Goal: Book appointment/travel/reservation

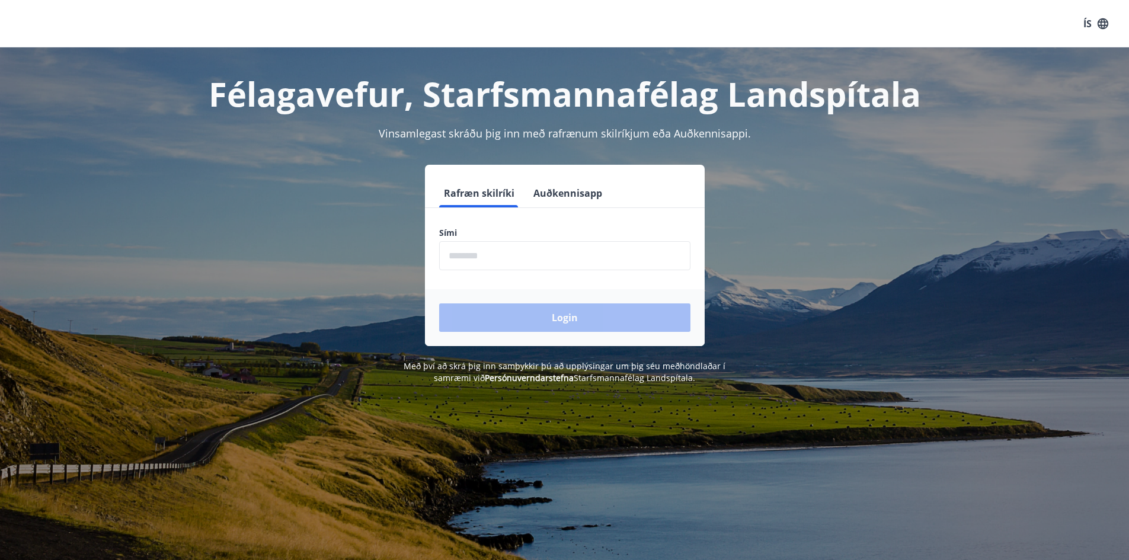
click at [478, 264] on input "phone" at bounding box center [564, 255] width 251 height 29
type input "*"
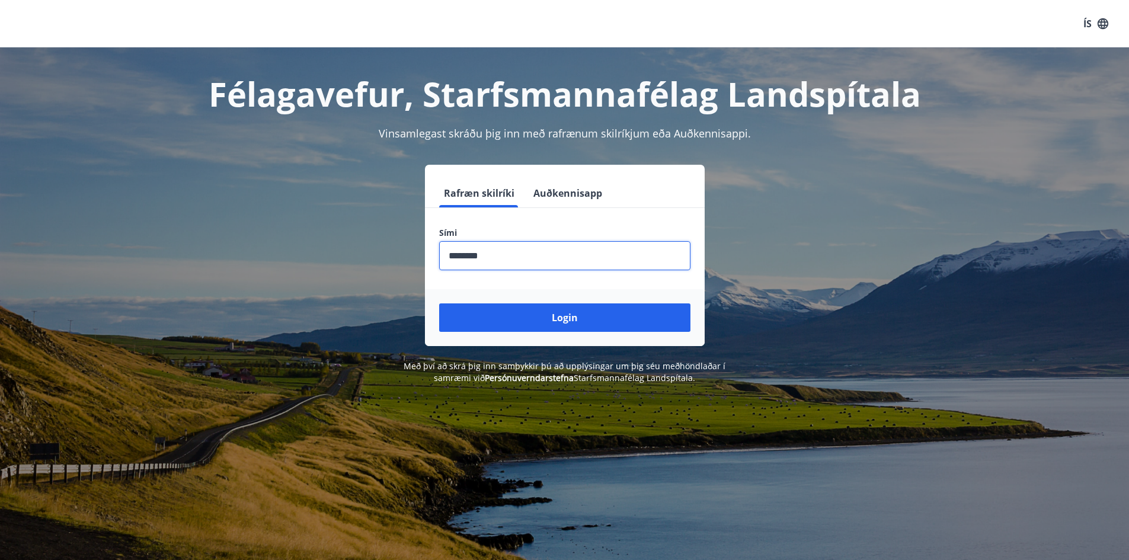
type input "********"
click at [439, 303] on button "Login" at bounding box center [564, 317] width 251 height 28
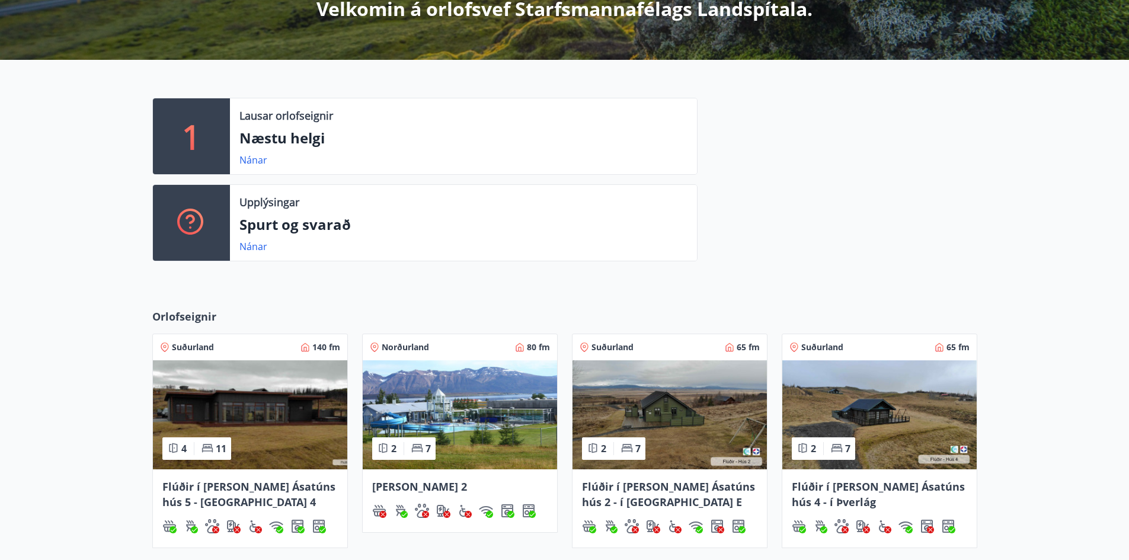
scroll to position [356, 0]
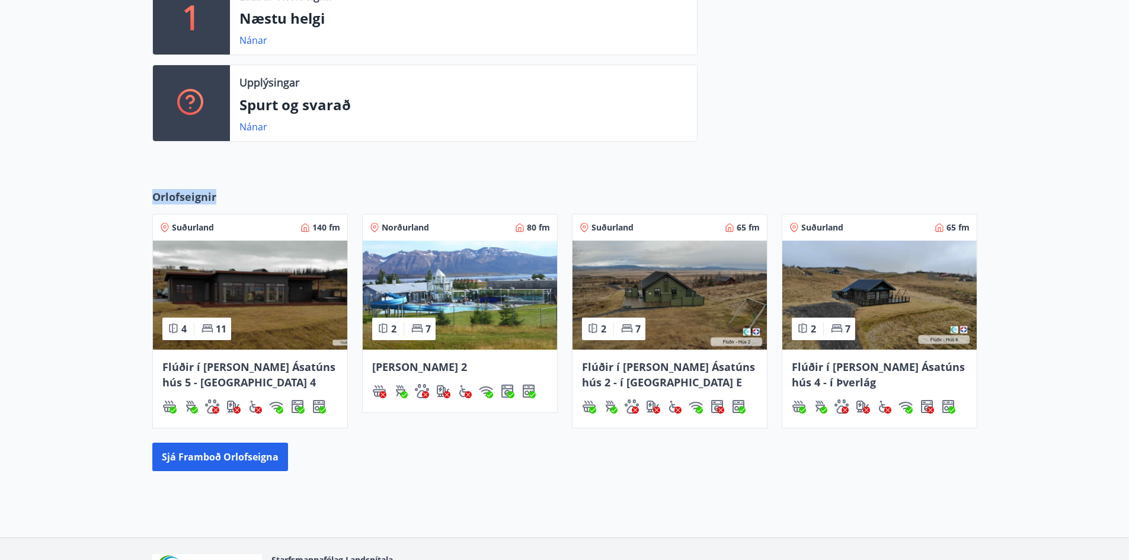
drag, startPoint x: 223, startPoint y: 199, endPoint x: 155, endPoint y: 199, distance: 68.7
click at [155, 199] on div "Orlofseignir" at bounding box center [564, 201] width 825 height 25
click at [165, 180] on div "Orlofseignir Suðurland 140 fm 4 11 Flúðir í landi Ásatúns hús 5 - Móadalur 4 No…" at bounding box center [564, 330] width 1129 height 320
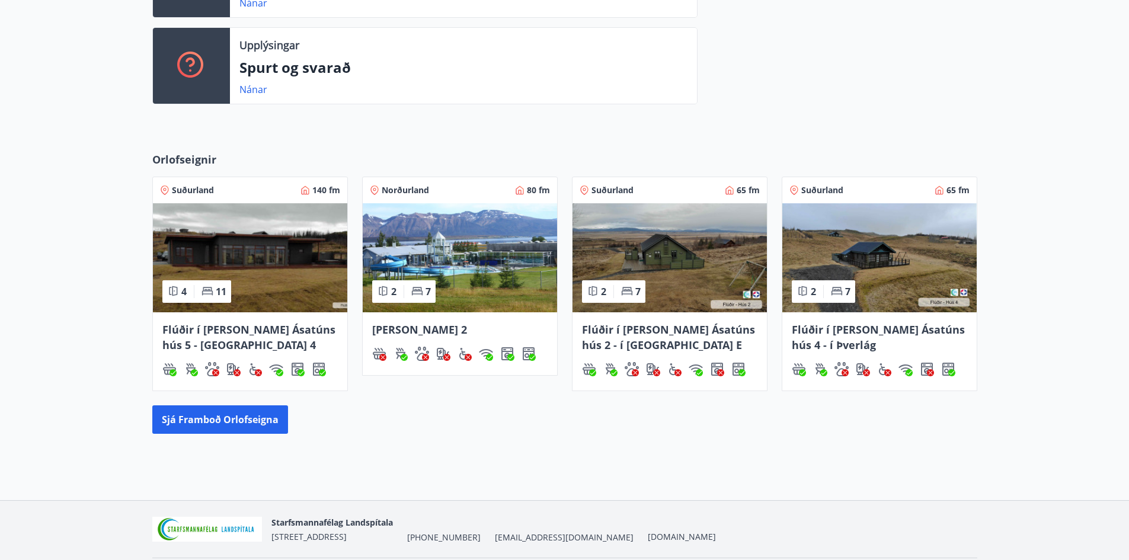
scroll to position [433, 0]
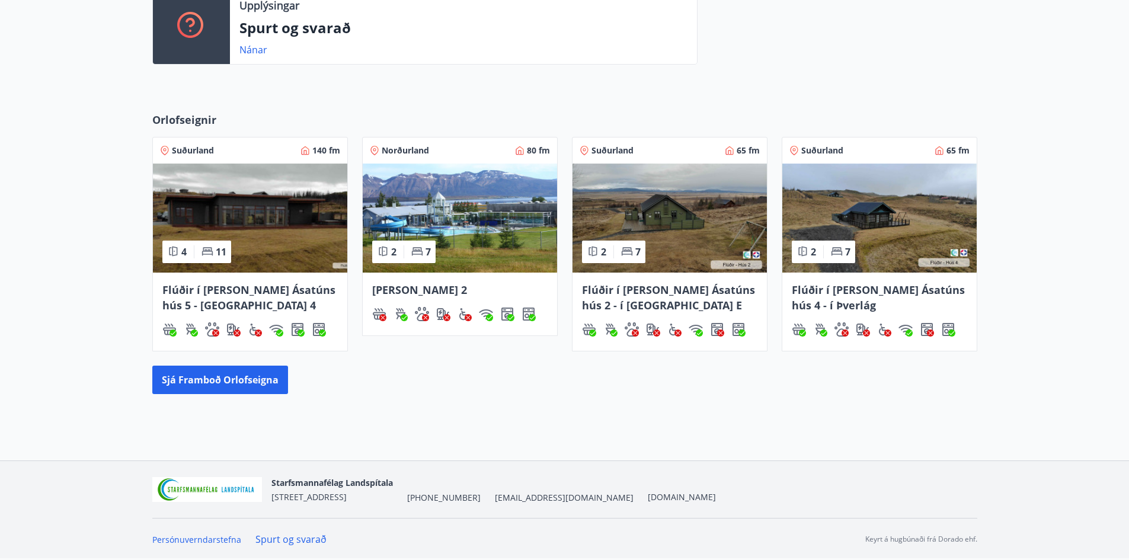
click at [191, 299] on span "Flúðir í landi Ásatúns hús 5 - Móadalur 4" at bounding box center [248, 298] width 173 height 30
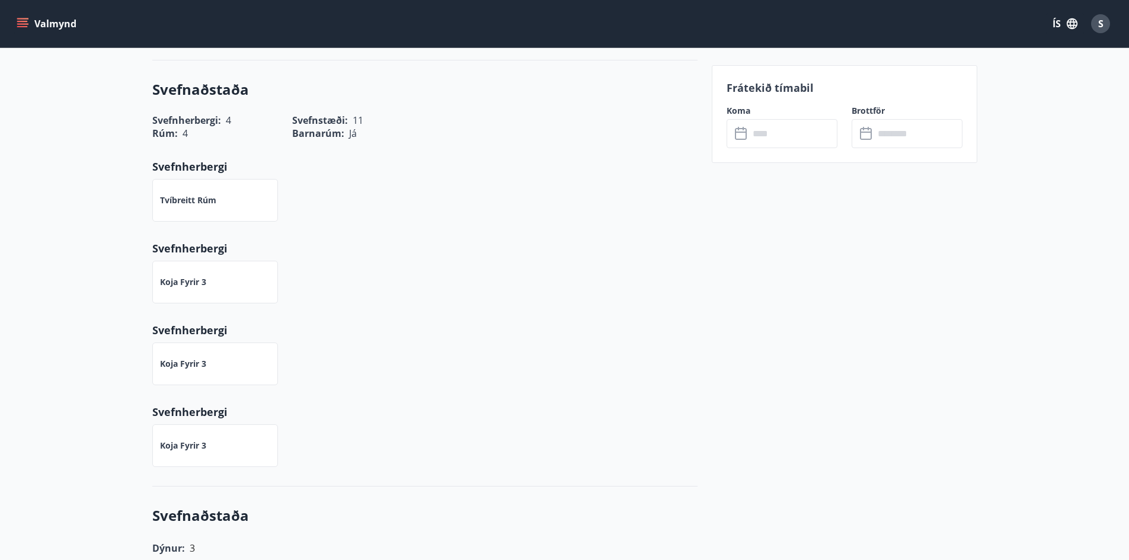
scroll to position [549, 0]
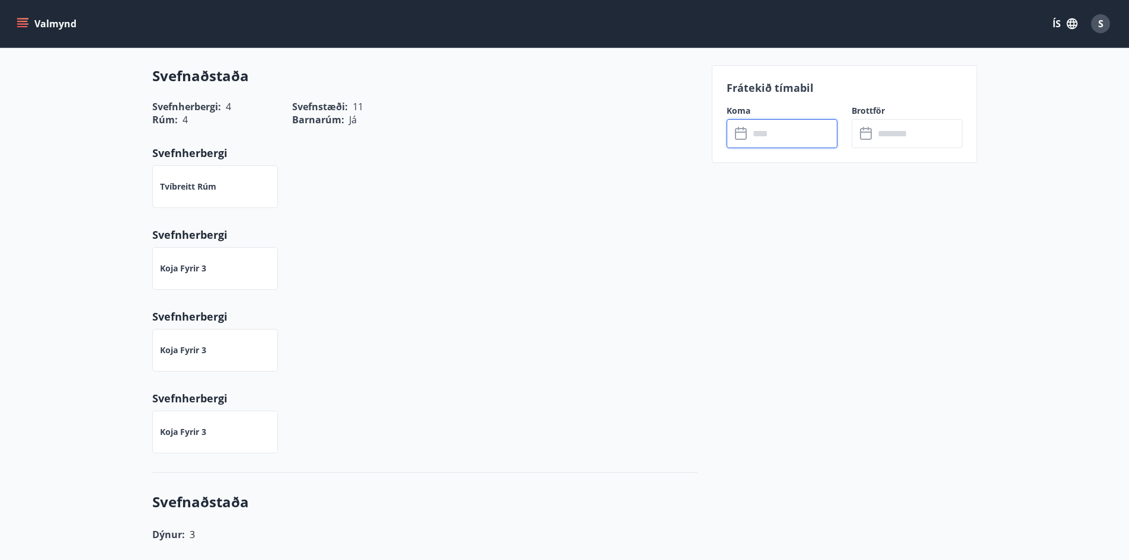
click at [773, 135] on input "text" at bounding box center [793, 133] width 88 height 29
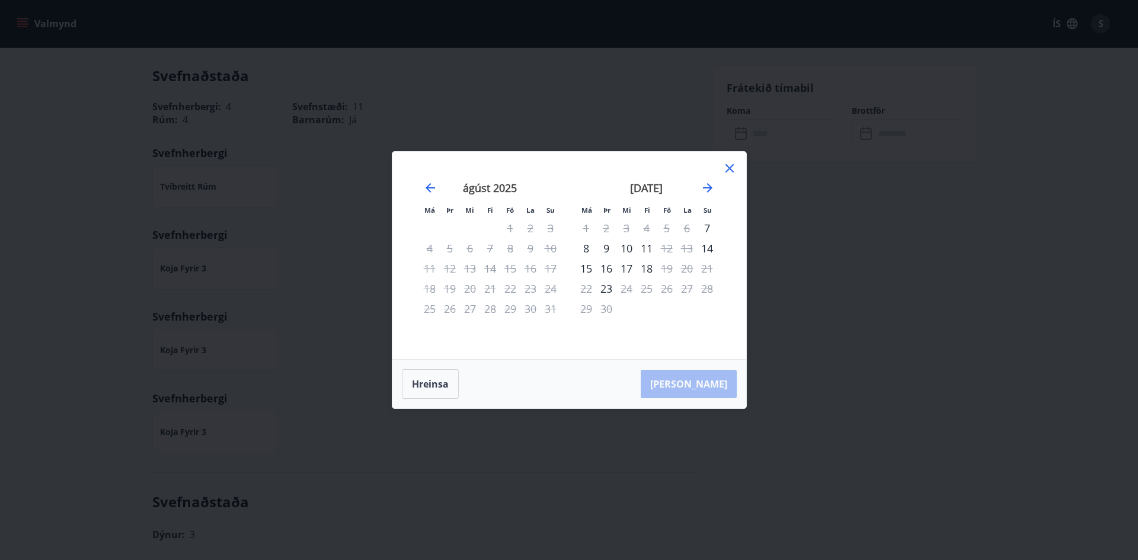
click at [588, 270] on div "15" at bounding box center [586, 268] width 20 height 20
click at [626, 265] on div "17" at bounding box center [626, 268] width 20 height 20
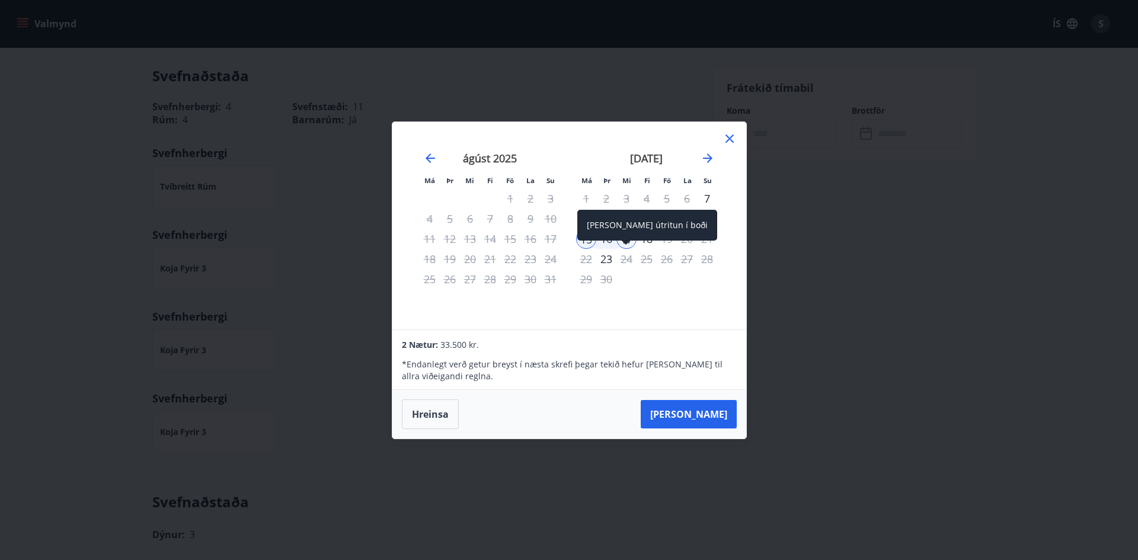
click at [632, 242] on div "Aðeins útritun í boði" at bounding box center [647, 229] width 140 height 39
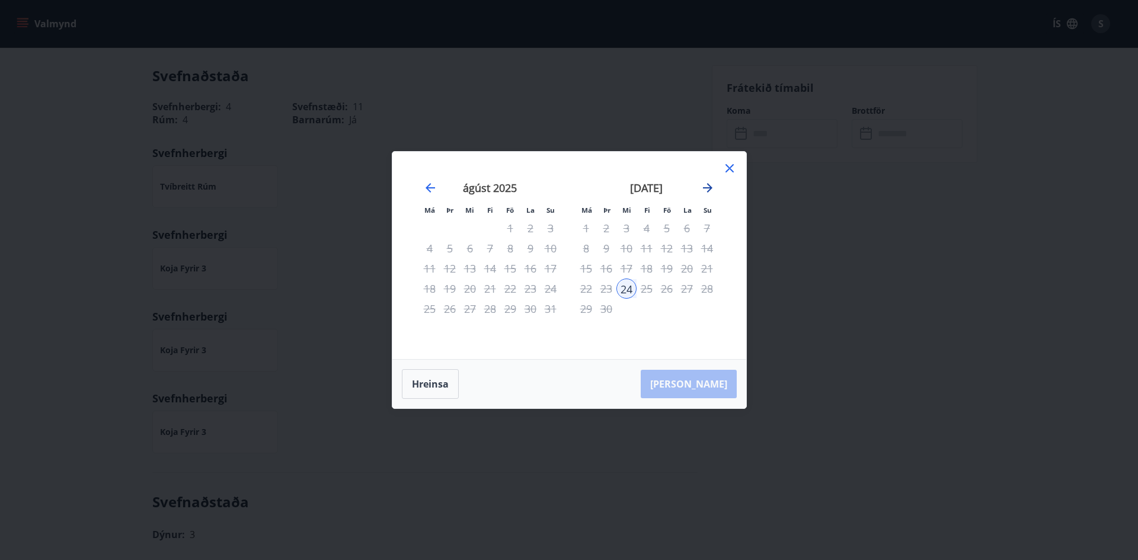
click at [707, 190] on icon "Move forward to switch to the next month." at bounding box center [707, 188] width 14 height 14
click at [725, 159] on div "Má Þr Mi Fi Fö La Su Má Þr Mi Fi Fö La Su október 2025 1 2 3 4 5 6 7 8 9 10 11 …" at bounding box center [569, 255] width 354 height 207
click at [727, 172] on icon at bounding box center [729, 168] width 14 height 14
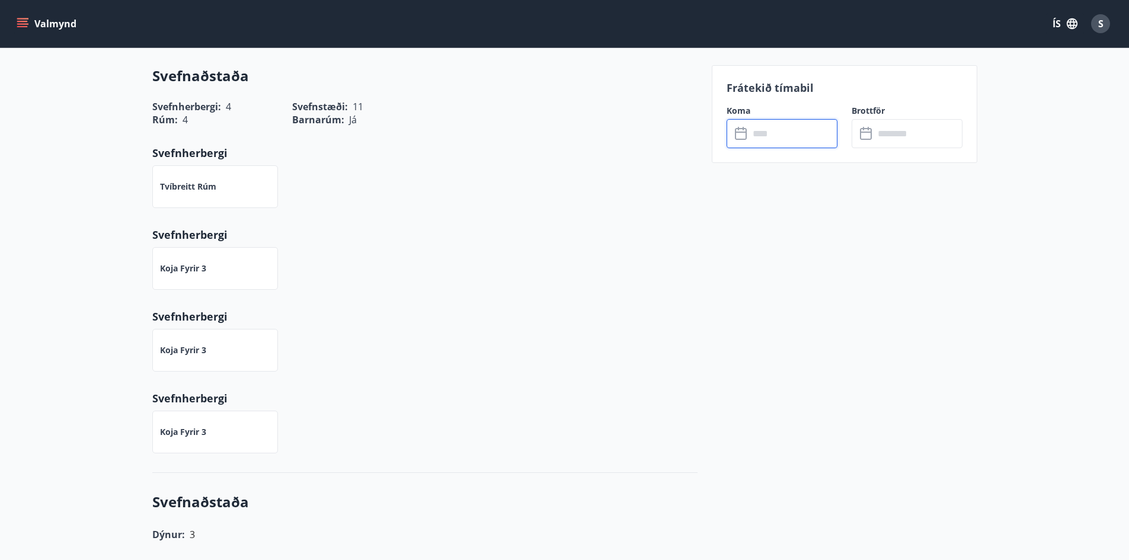
click at [784, 134] on input "text" at bounding box center [793, 133] width 88 height 29
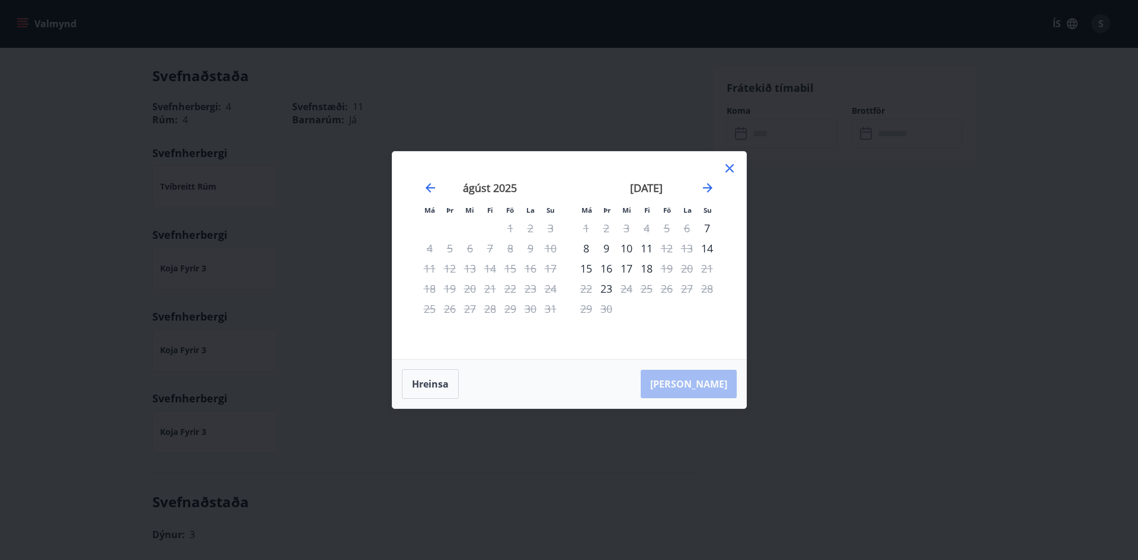
click at [584, 267] on div "15" at bounding box center [586, 268] width 20 height 20
click at [671, 266] on div "19" at bounding box center [667, 268] width 20 height 20
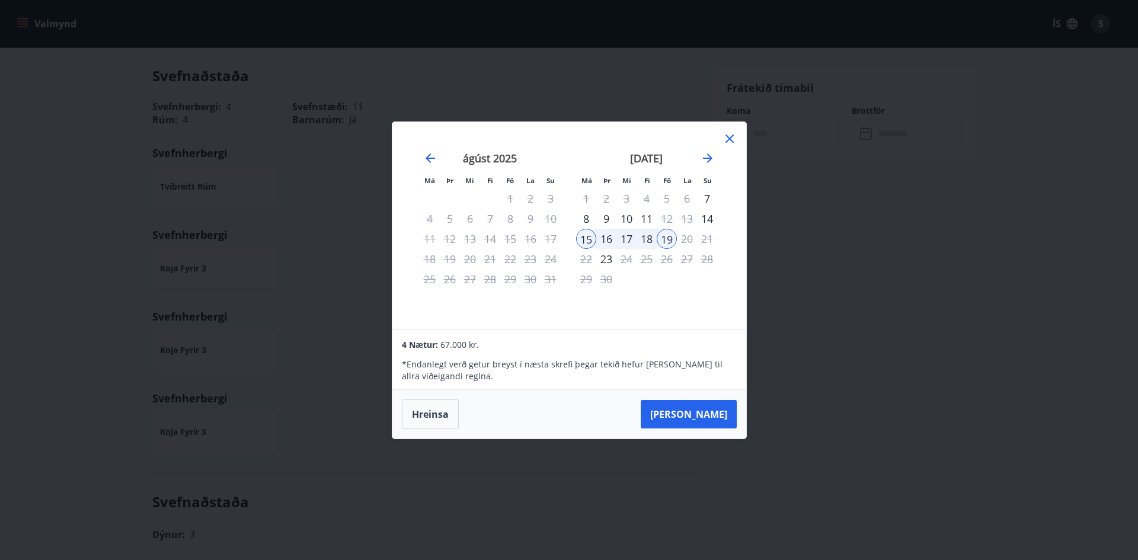
click at [734, 137] on icon at bounding box center [729, 139] width 14 height 14
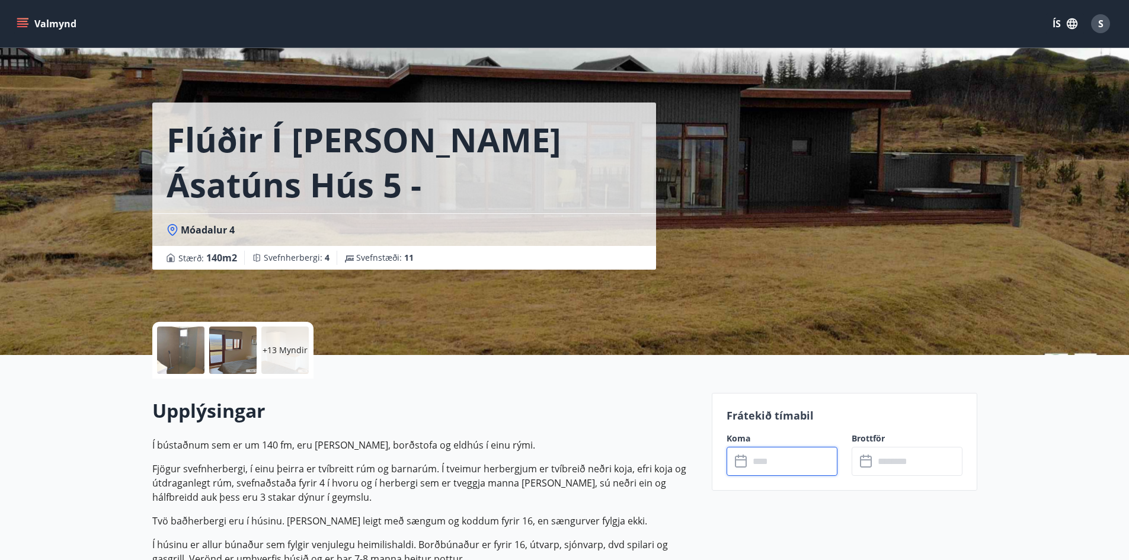
scroll to position [0, 0]
